Goal: Information Seeking & Learning: Learn about a topic

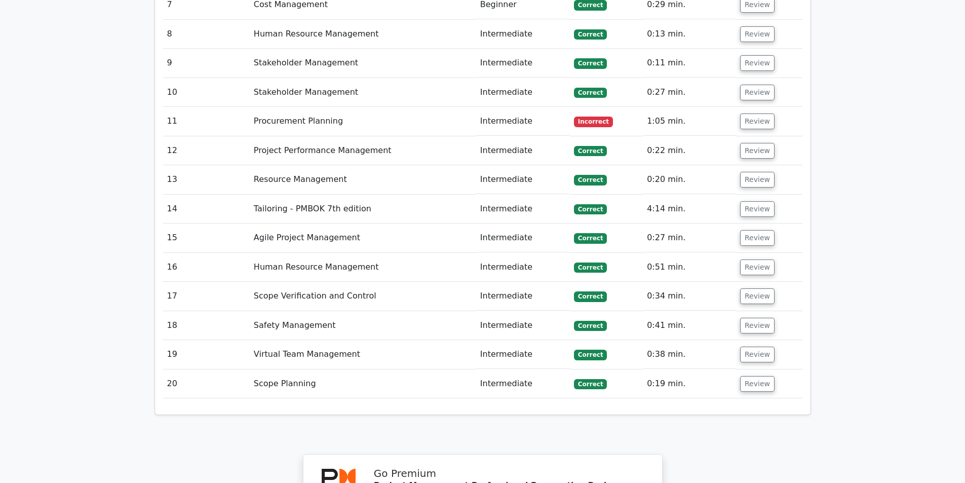
scroll to position [1671, 0]
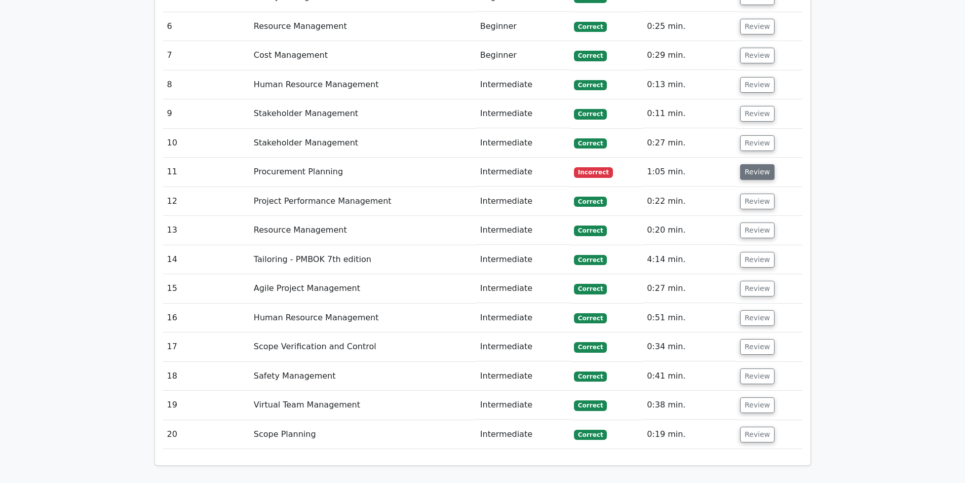
click at [749, 164] on button "Review" at bounding box center [757, 172] width 34 height 16
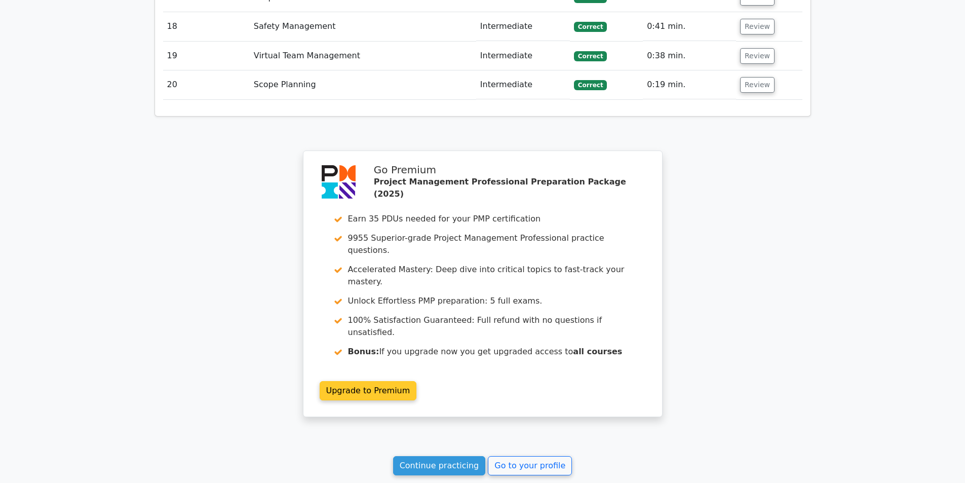
scroll to position [2462, 0]
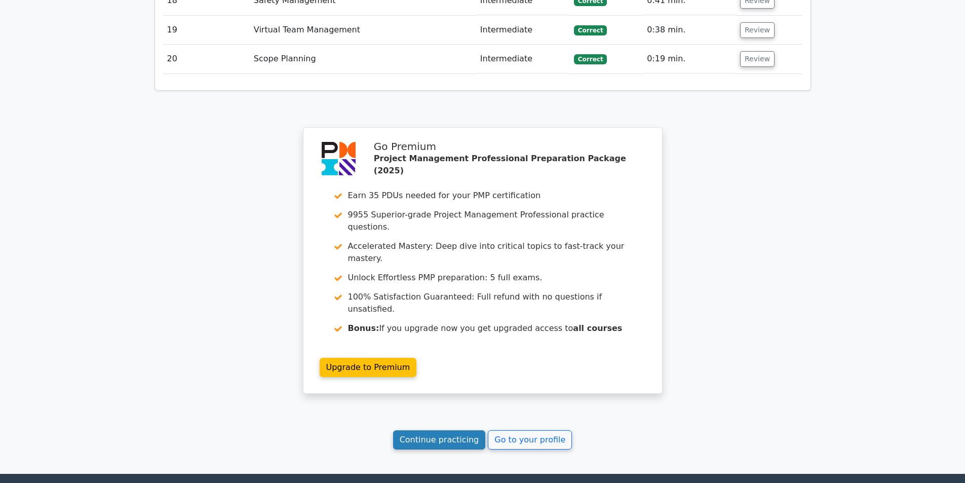
click at [471, 430] on link "Continue practicing" at bounding box center [439, 439] width 93 height 19
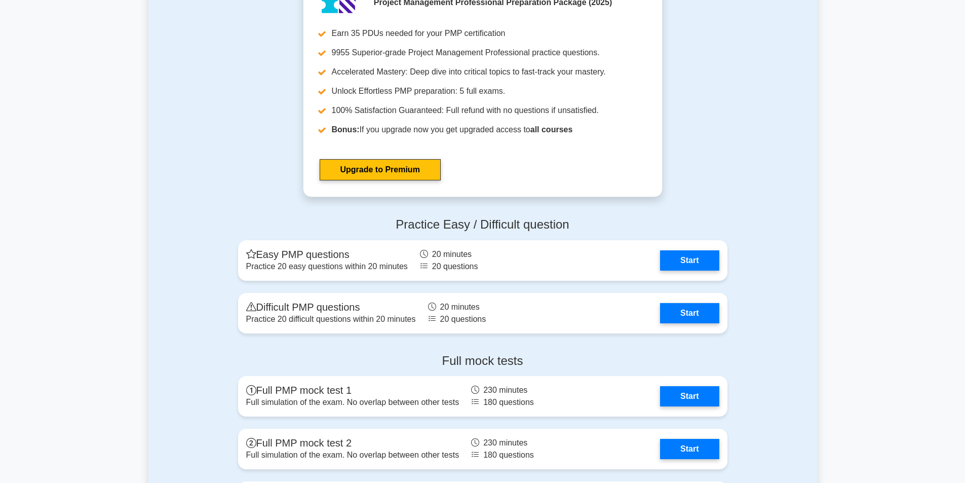
scroll to position [3646, 0]
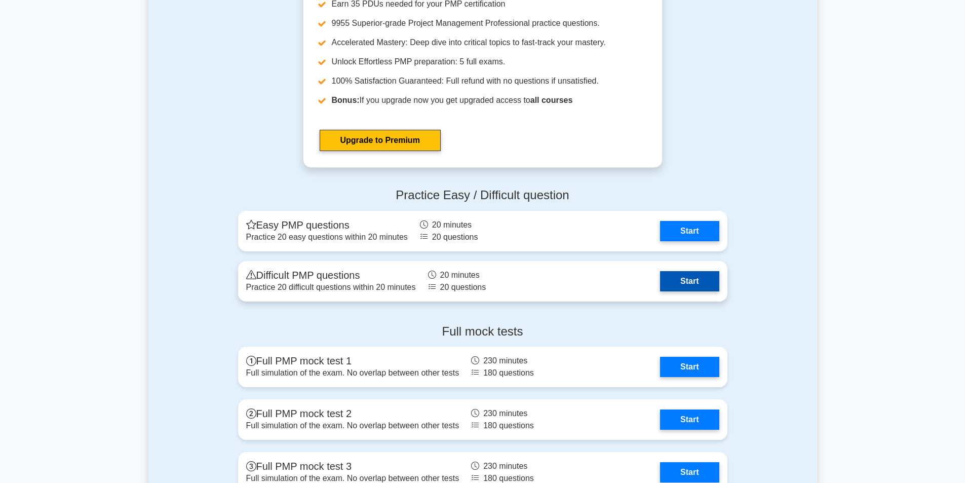
click at [693, 278] on link "Start" at bounding box center [689, 281] width 59 height 20
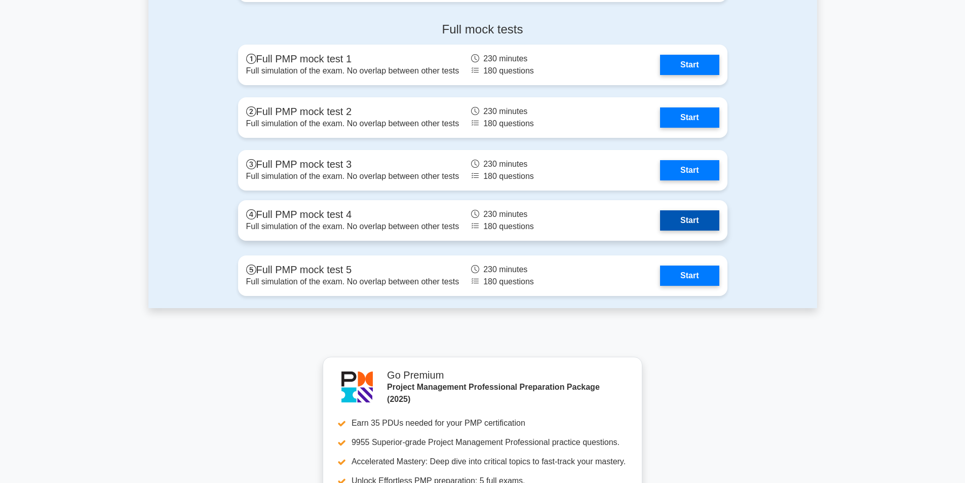
scroll to position [3950, 0]
